Goal: Navigation & Orientation: Find specific page/section

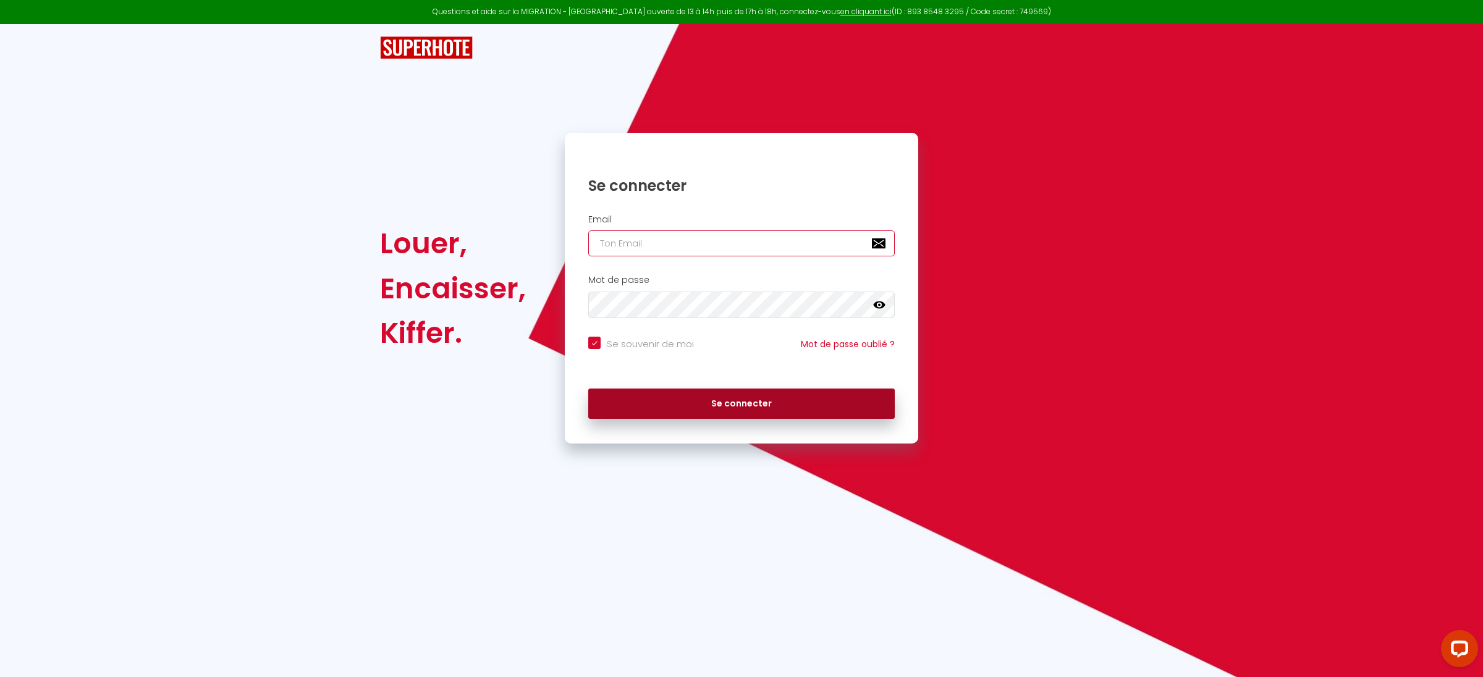
type input "[PERSON_NAME][EMAIL_ADDRESS][DOMAIN_NAME]"
click at [692, 404] on button "Se connecter" at bounding box center [741, 404] width 307 height 31
checkbox input "true"
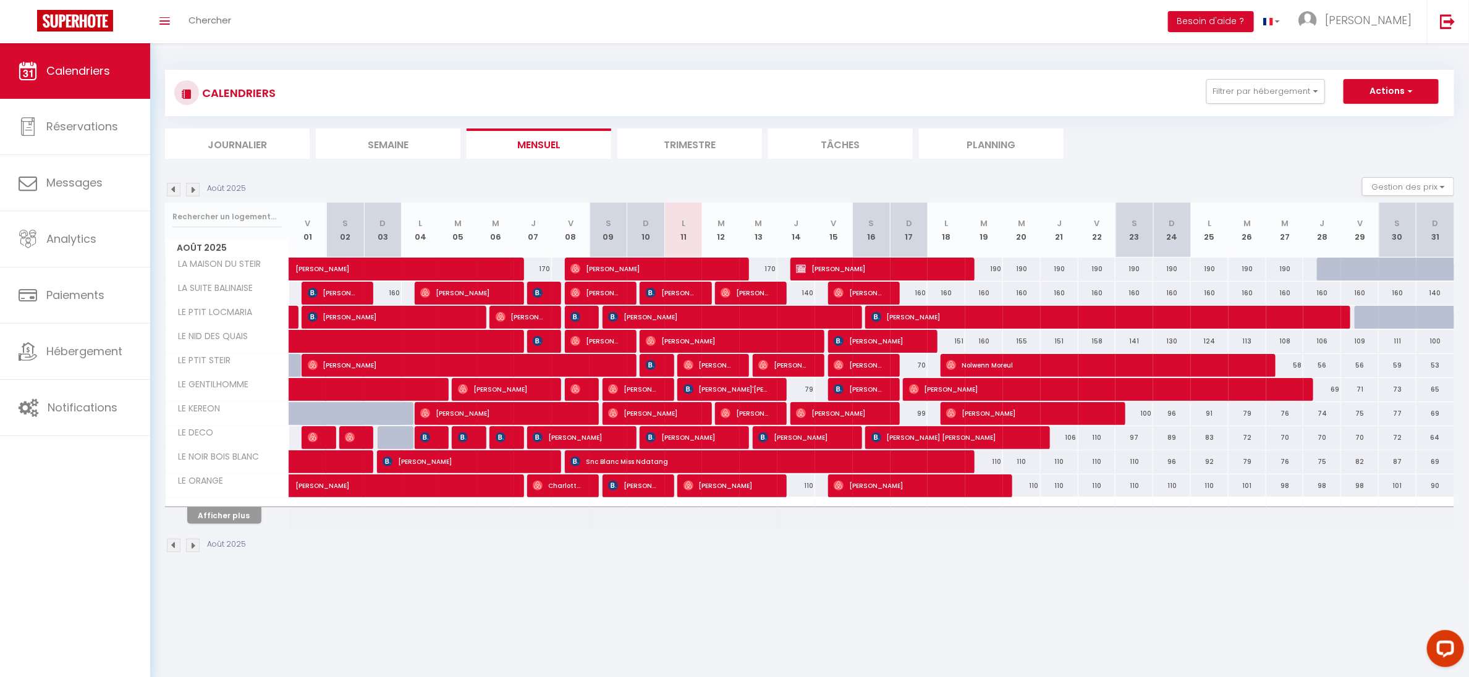
click at [224, 528] on th "Afficher plus" at bounding box center [228, 513] width 124 height 31
click at [223, 524] on button "Afficher plus" at bounding box center [224, 515] width 74 height 17
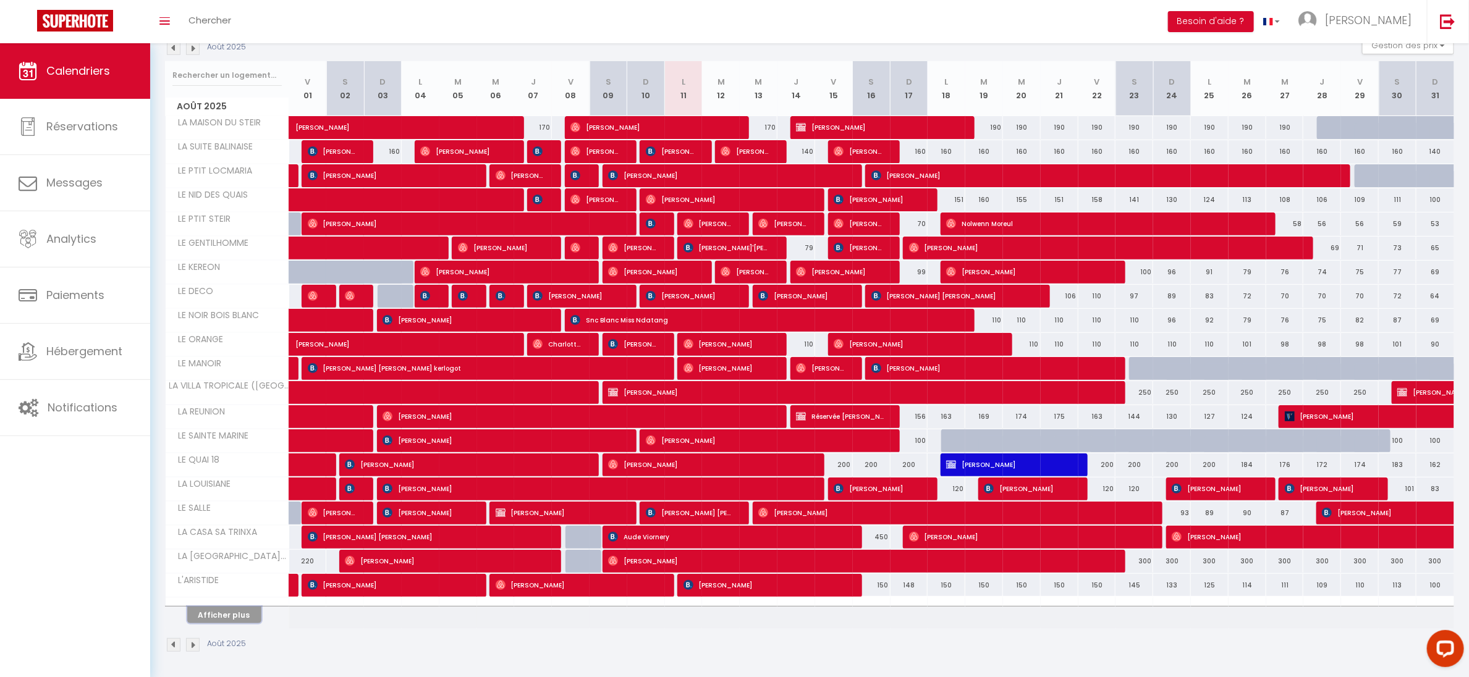
scroll to position [151, 0]
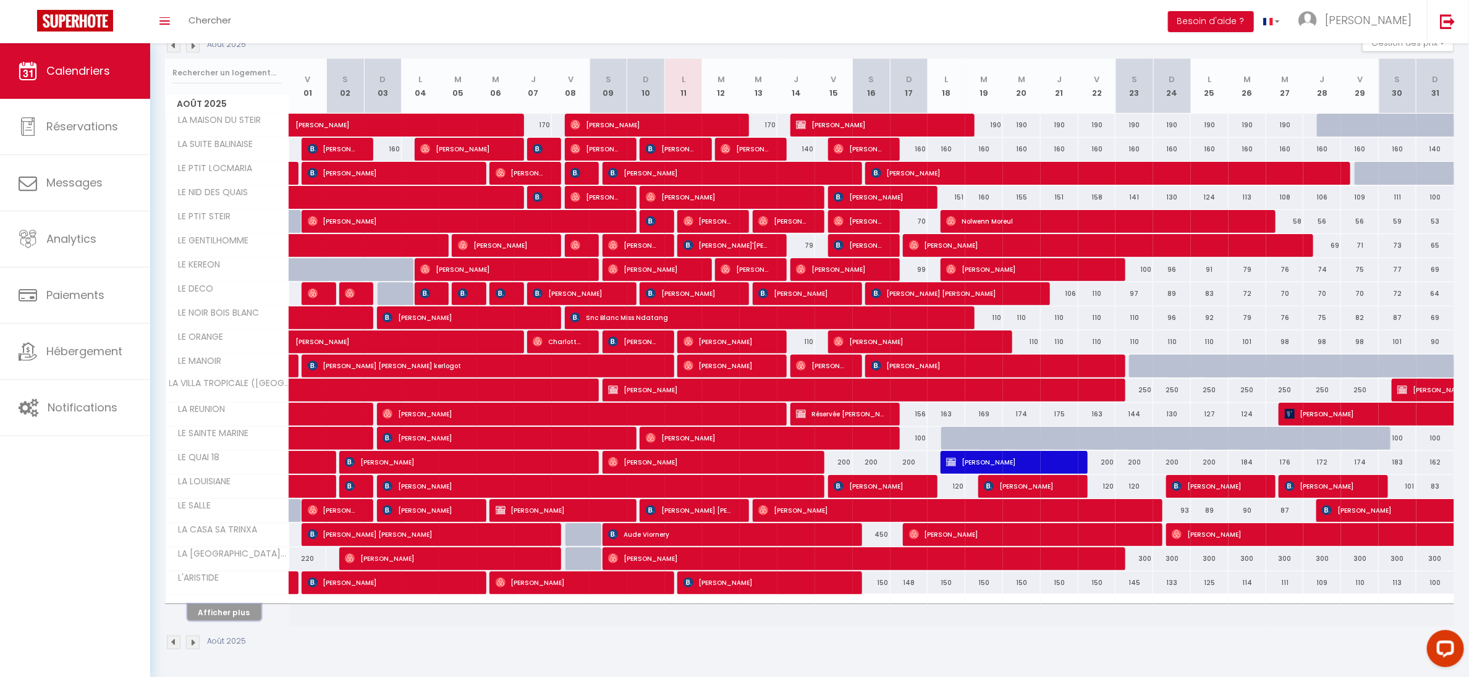
click at [221, 606] on button "Afficher plus" at bounding box center [224, 612] width 74 height 17
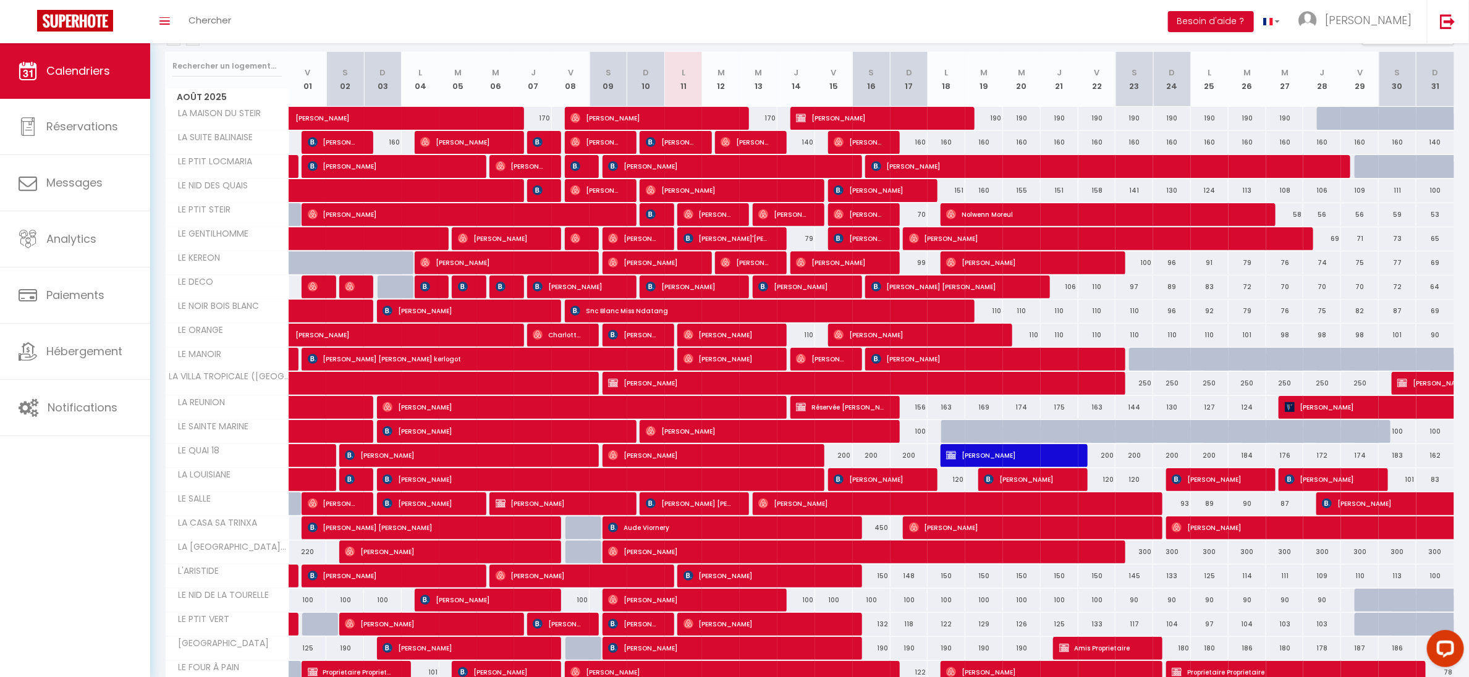
scroll to position [396, 0]
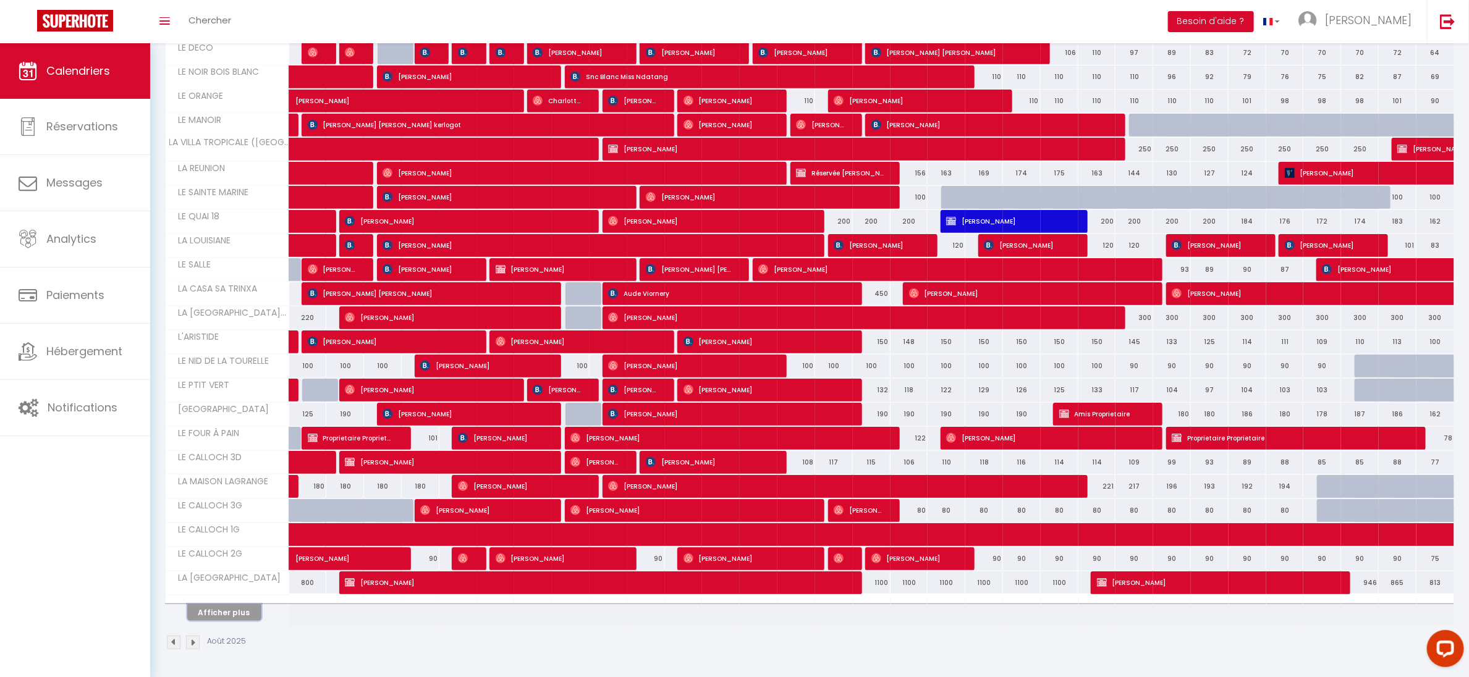
click at [221, 606] on button "Afficher plus" at bounding box center [224, 612] width 74 height 17
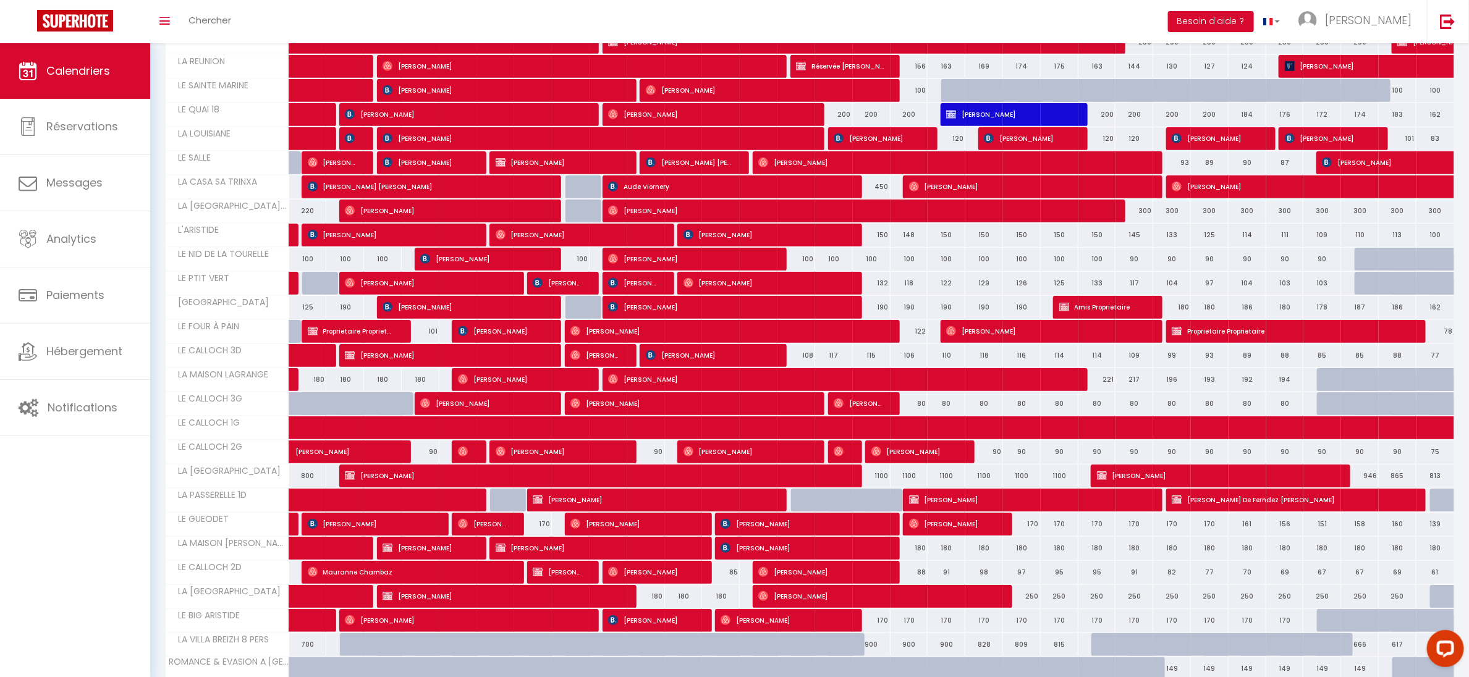
scroll to position [640, 0]
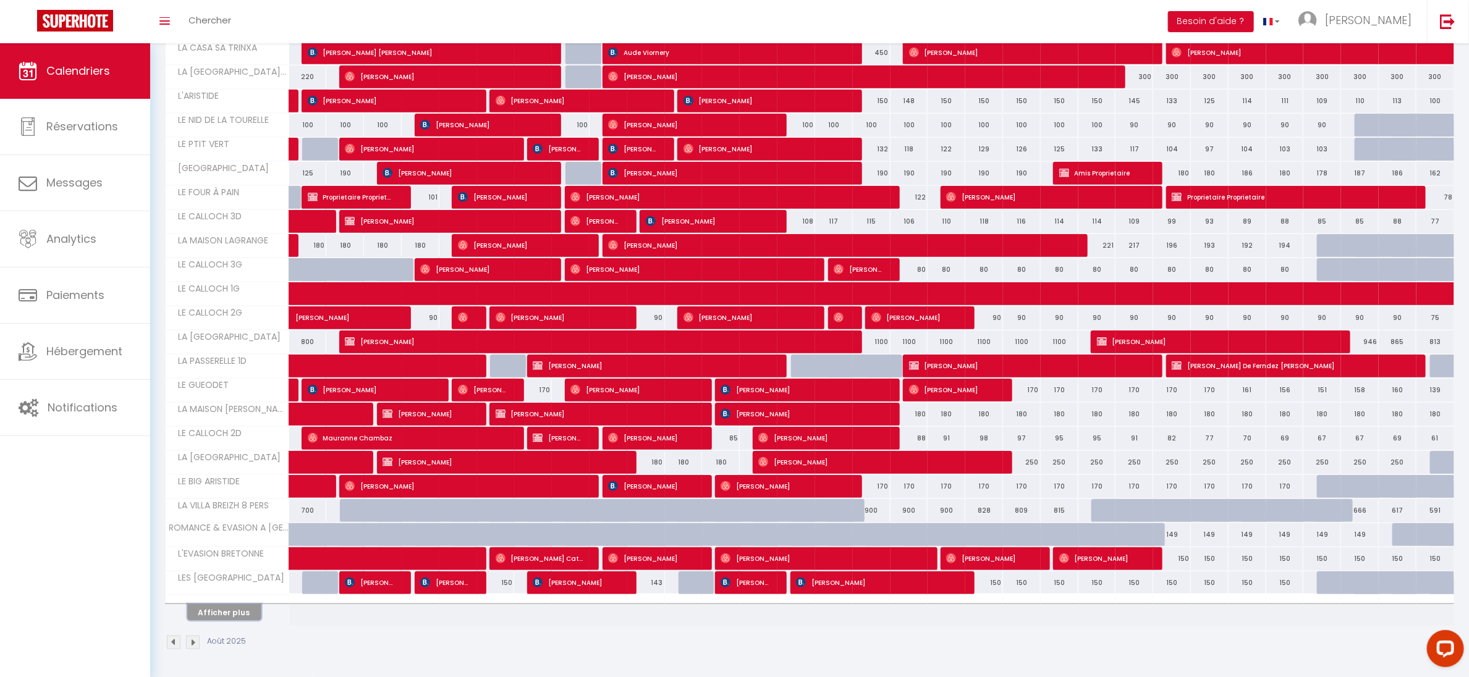
click at [221, 606] on button "Afficher plus" at bounding box center [224, 612] width 74 height 17
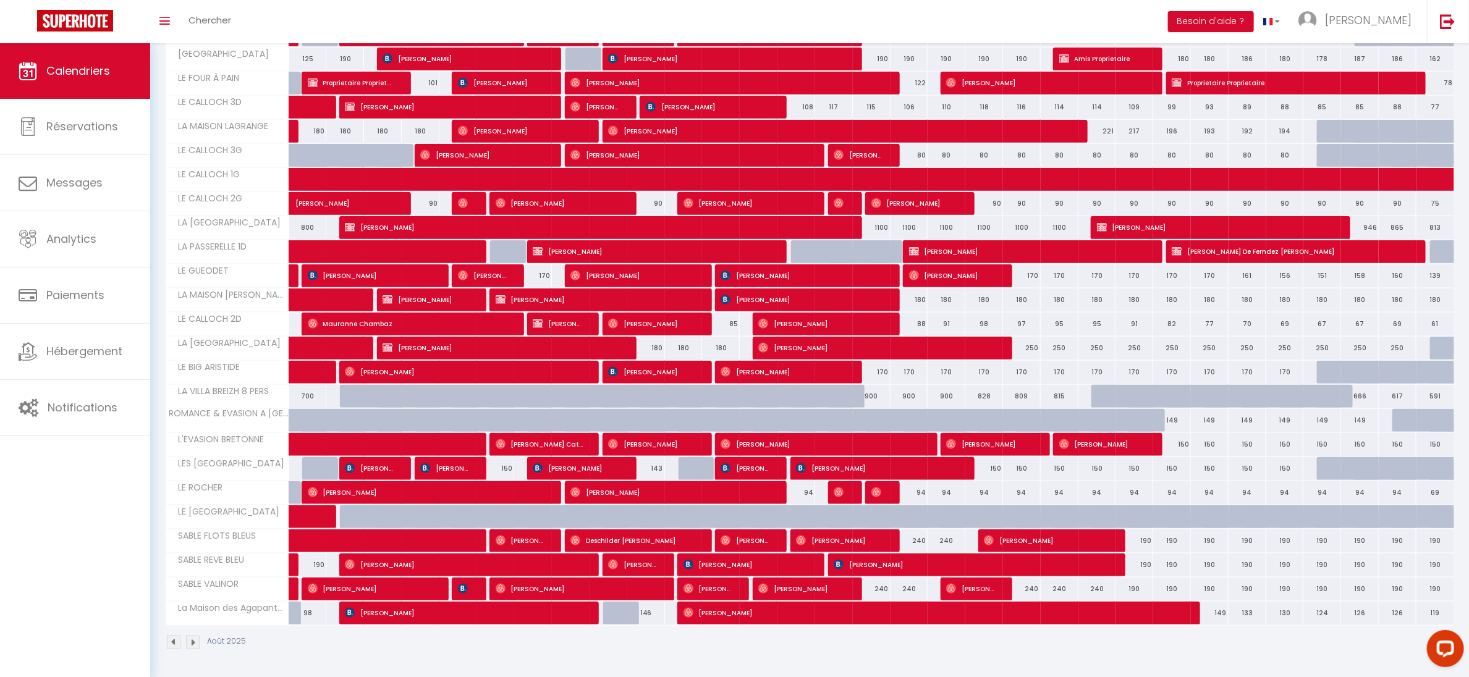
scroll to position [755, 0]
